Goal: Ask a question: Seek information or help from site administrators or community

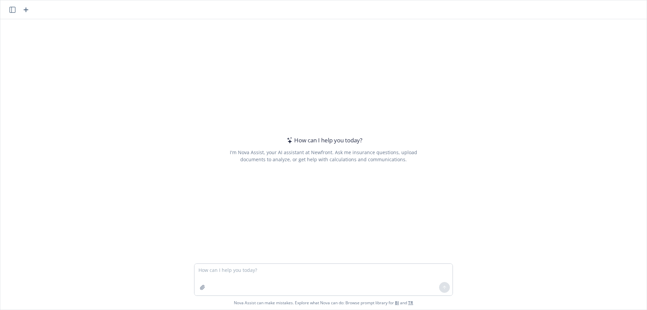
click at [296, 281] on textarea at bounding box center [324, 280] width 258 height 32
type textarea "How to say it's been a pleasure working with a client that is leaving and trans…"
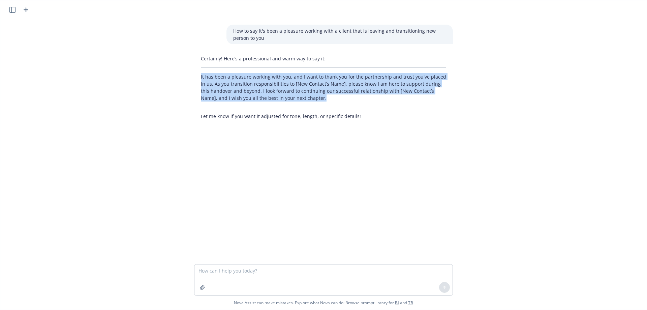
drag, startPoint x: 297, startPoint y: 100, endPoint x: 197, endPoint y: 76, distance: 103.0
click at [197, 76] on div "Certainly! Here’s a professional and warm way to say it: It has been a pleasure…" at bounding box center [323, 87] width 259 height 70
copy p "It has been a pleasure working with you, and I want to thank you for the partne…"
click at [328, 96] on p "It has been a pleasure working with you, and I want to thank you for the partne…" at bounding box center [323, 87] width 245 height 28
